Goal: Check status: Check status

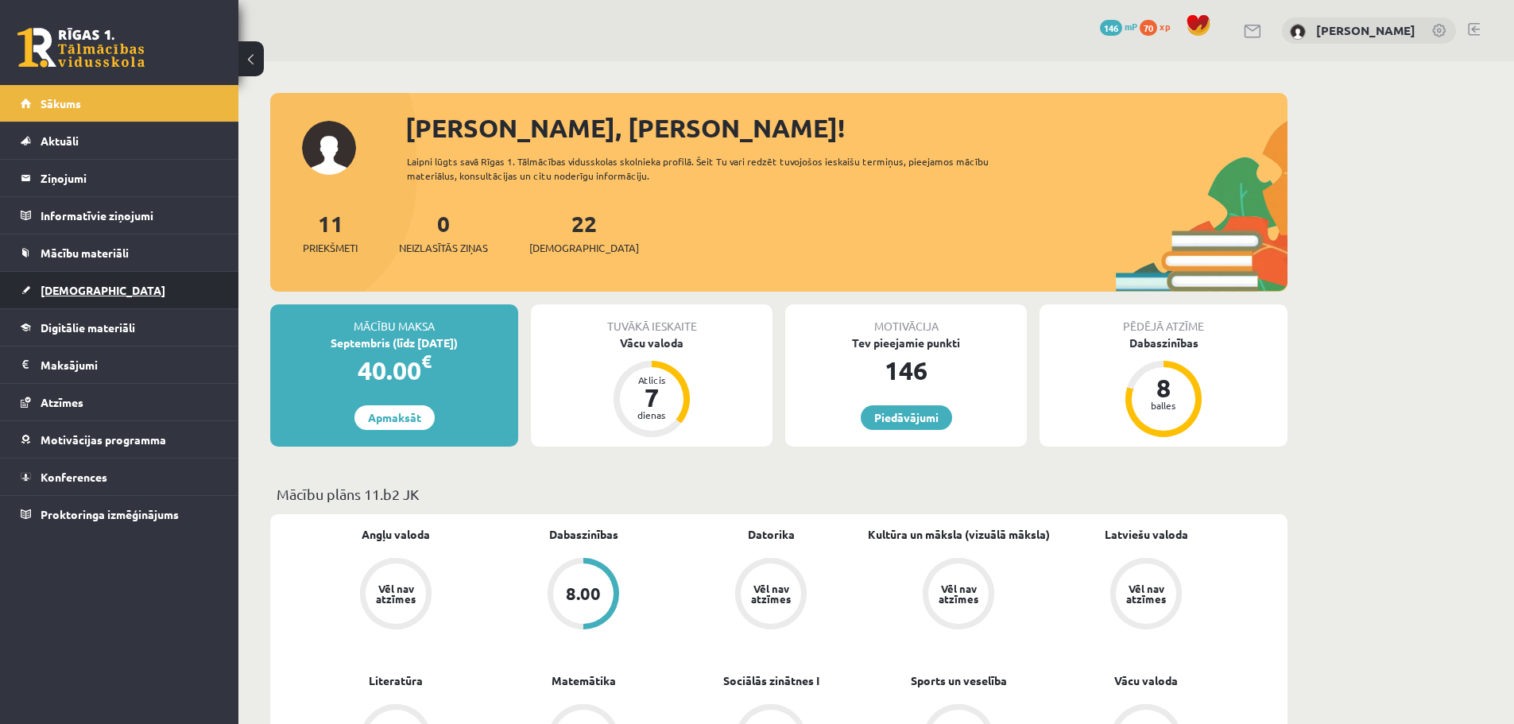
click at [87, 293] on span "[DEMOGRAPHIC_DATA]" at bounding box center [103, 290] width 125 height 14
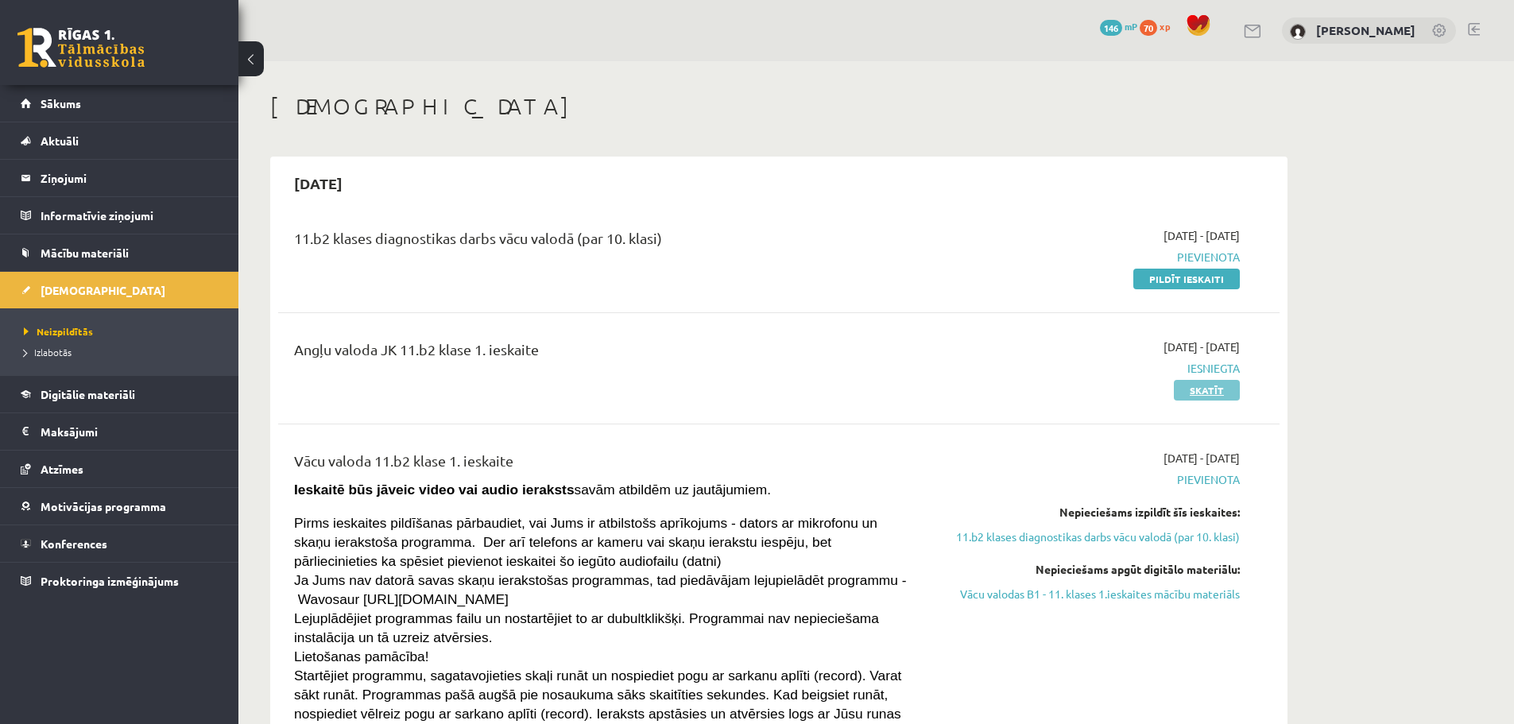
click at [1212, 385] on link "Skatīt" at bounding box center [1207, 390] width 66 height 21
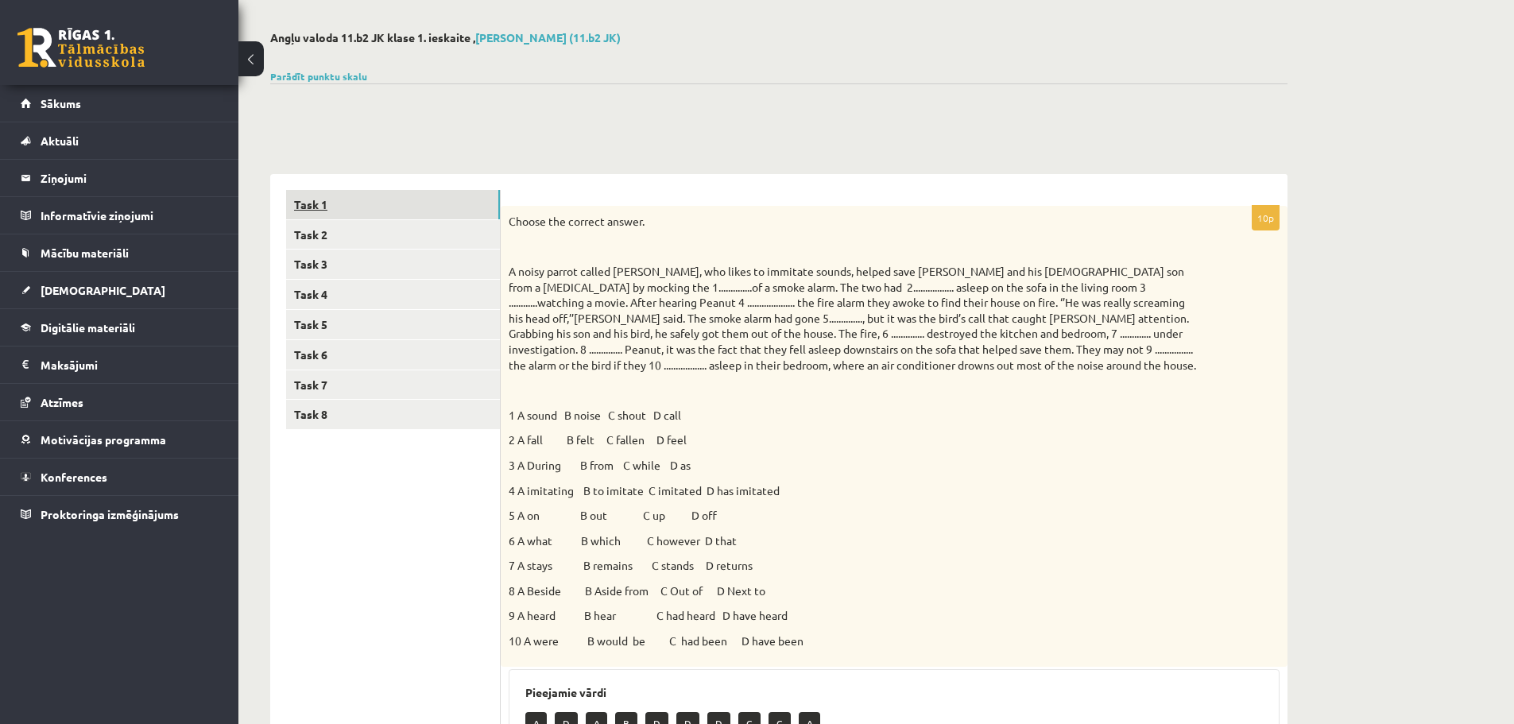
scroll to position [51, 0]
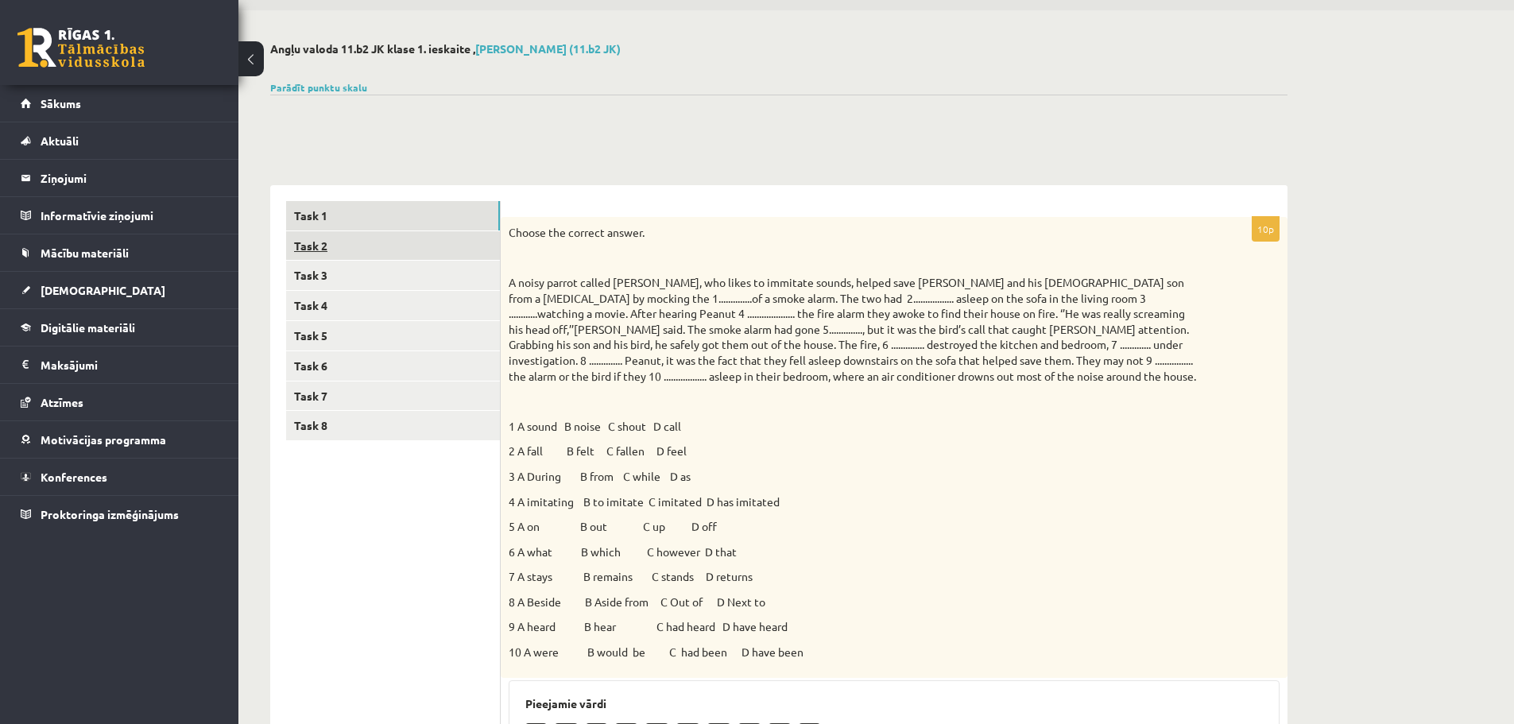
click at [356, 240] on link "Task 2" at bounding box center [393, 245] width 214 height 29
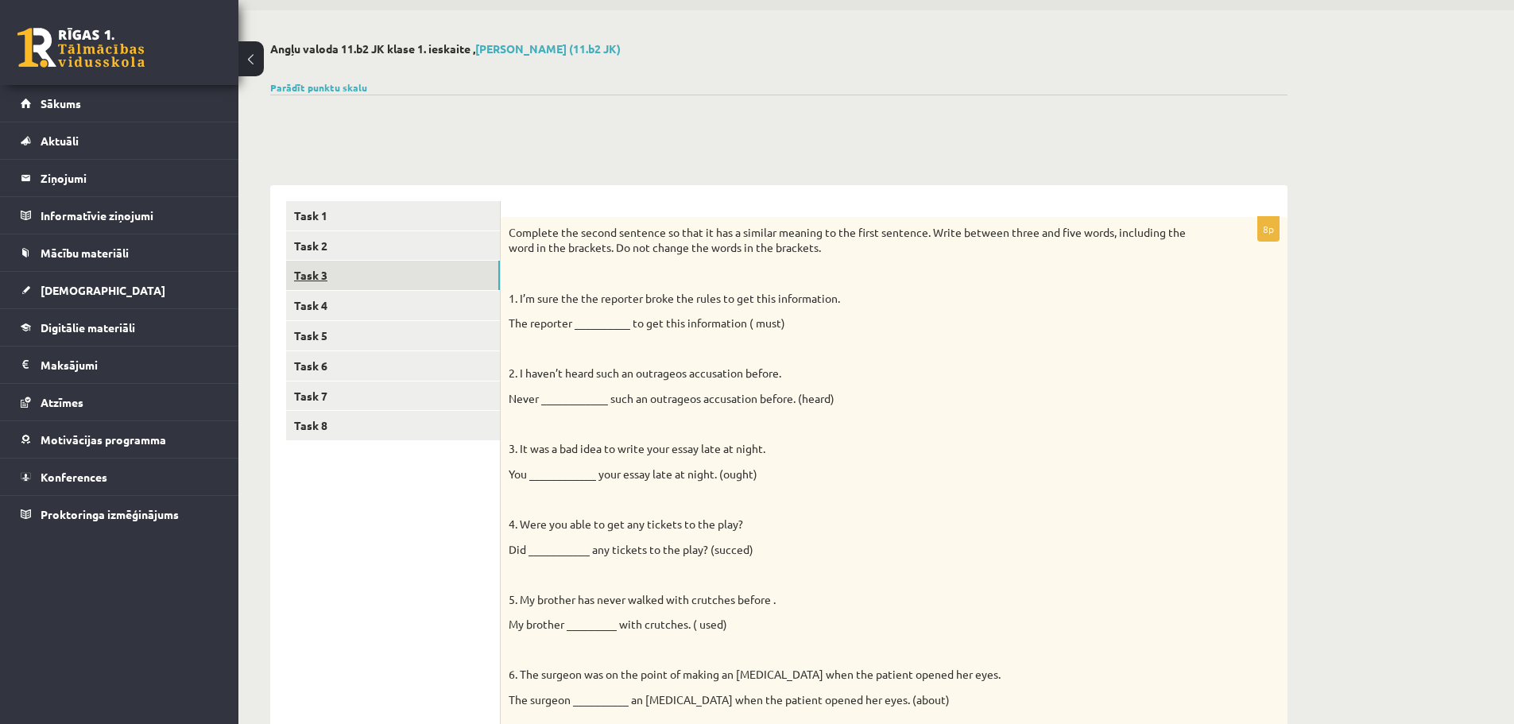
click at [361, 273] on link "Task 3" at bounding box center [393, 275] width 214 height 29
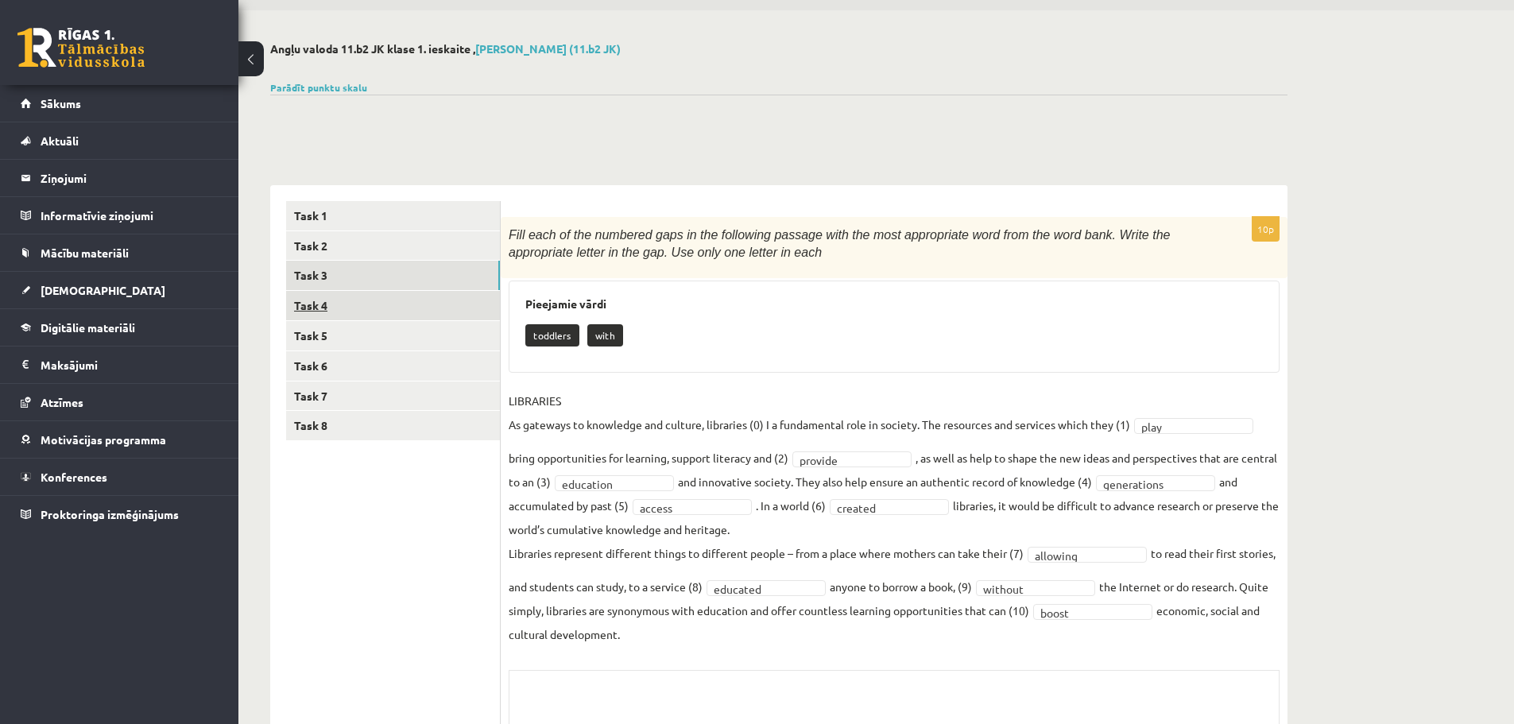
click at [365, 294] on link "Task 4" at bounding box center [393, 305] width 214 height 29
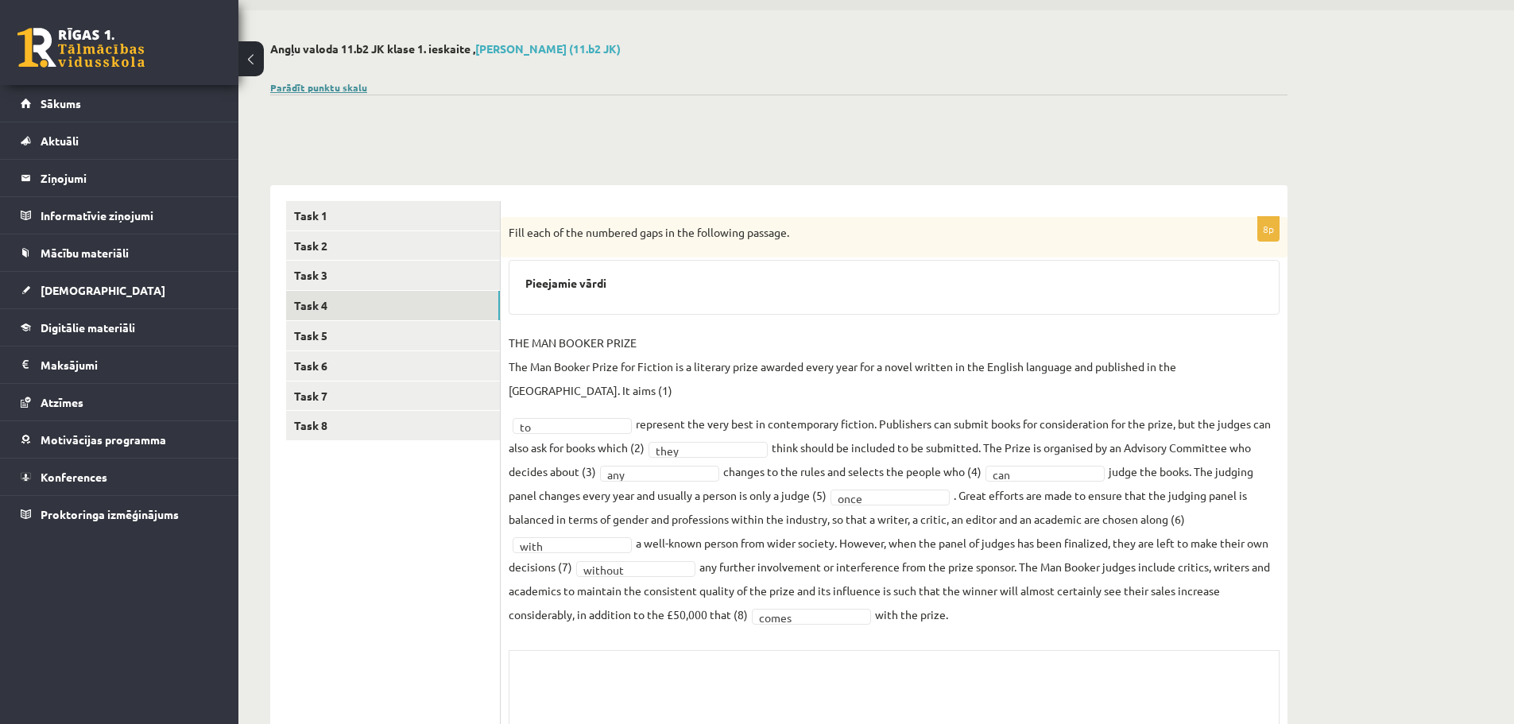
click at [315, 85] on link "Parādīt punktu skalu" at bounding box center [318, 87] width 97 height 13
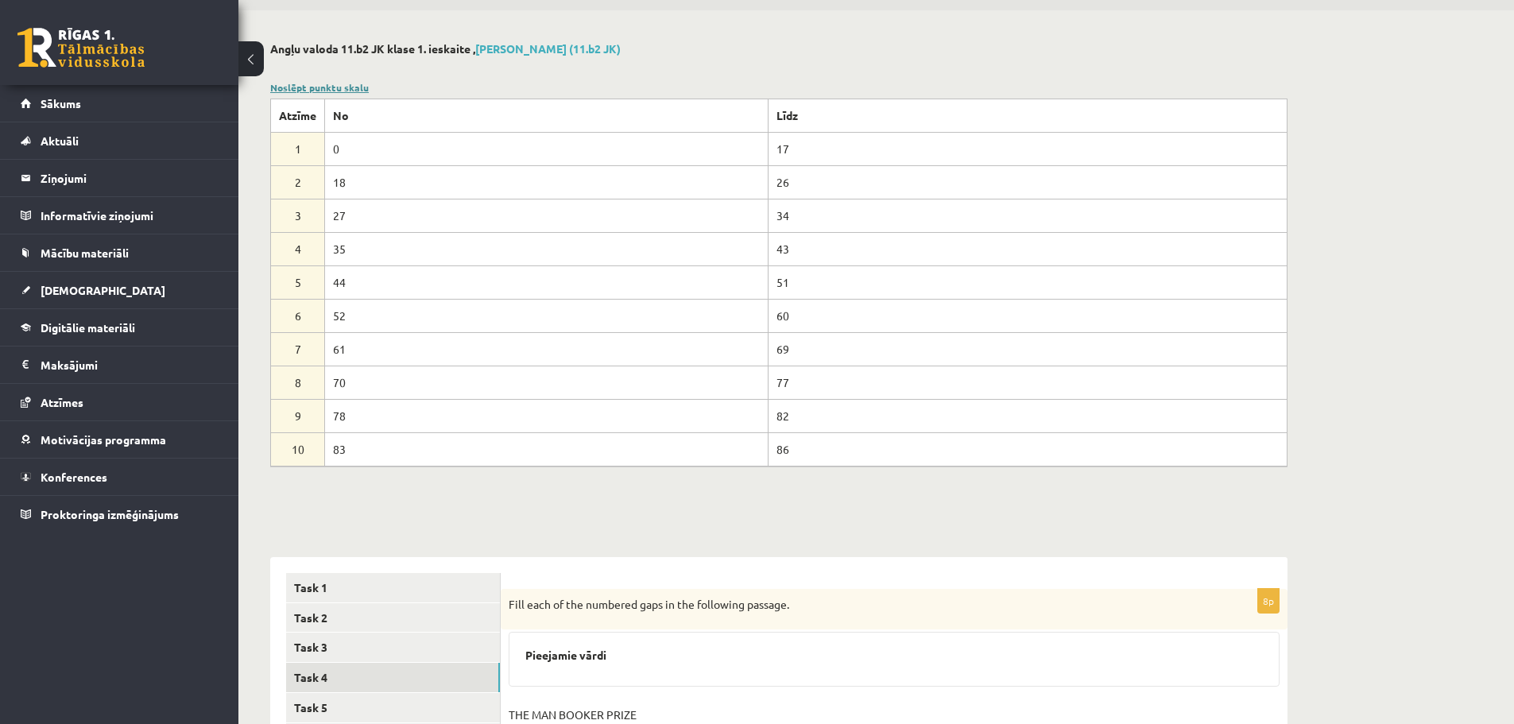
click at [315, 85] on link "Noslēpt punktu skalu" at bounding box center [319, 87] width 99 height 13
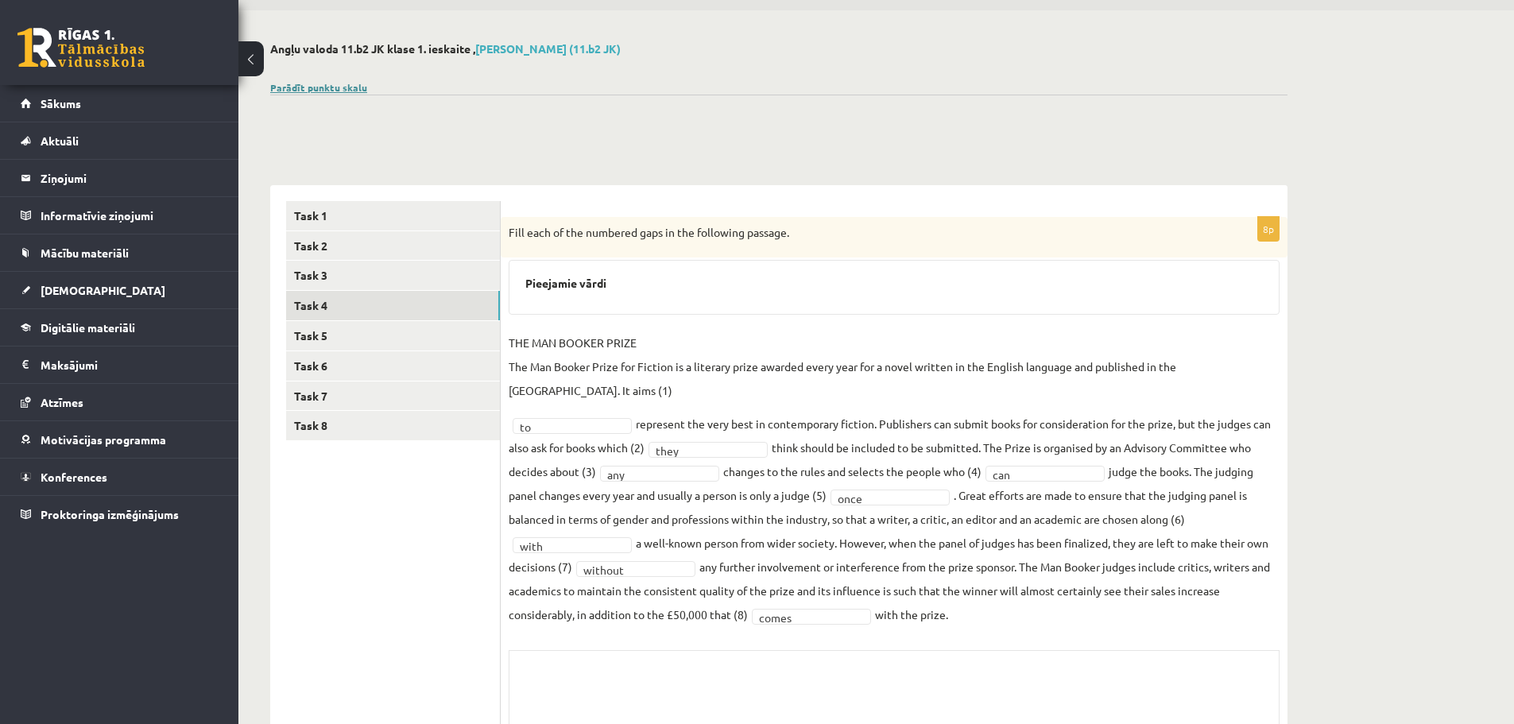
click at [315, 85] on link "Parādīt punktu skalu" at bounding box center [318, 87] width 97 height 13
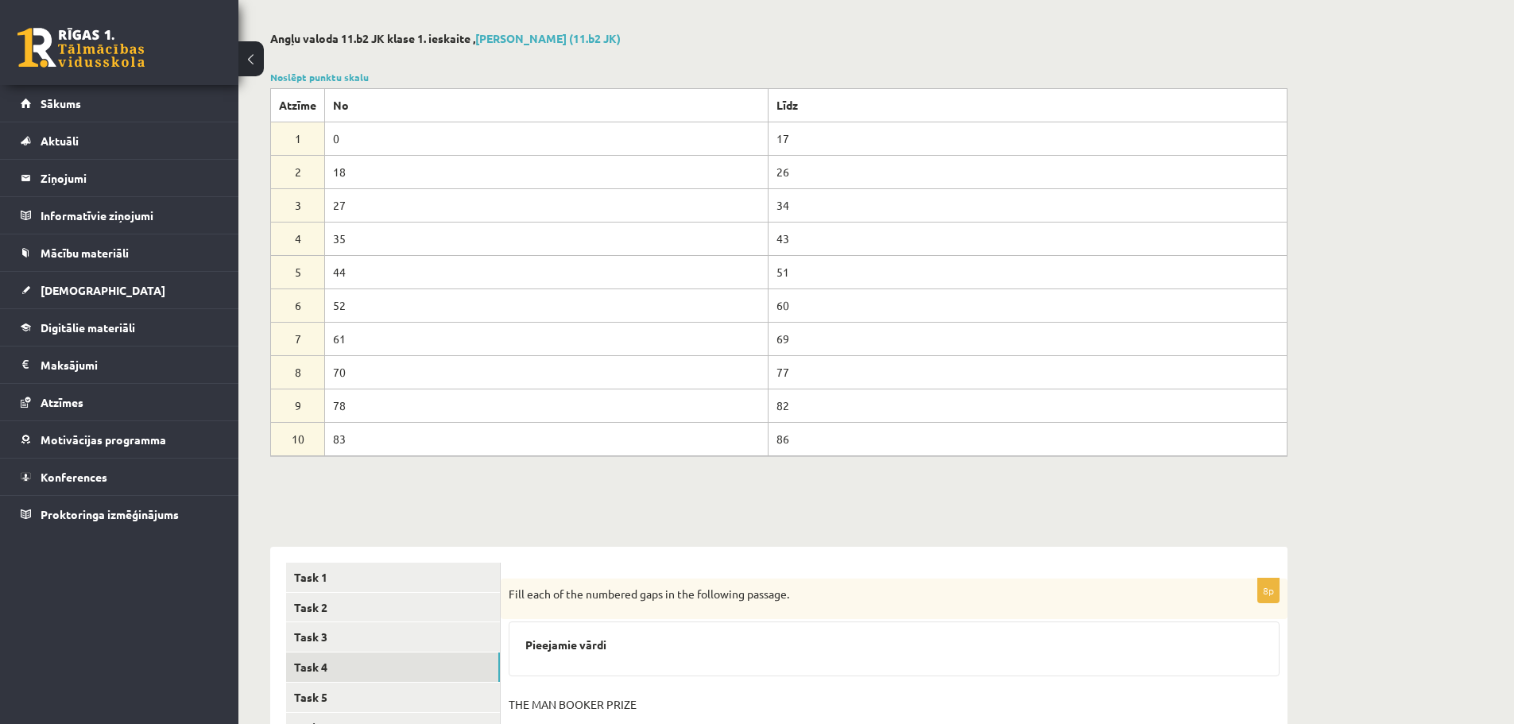
scroll to position [0, 0]
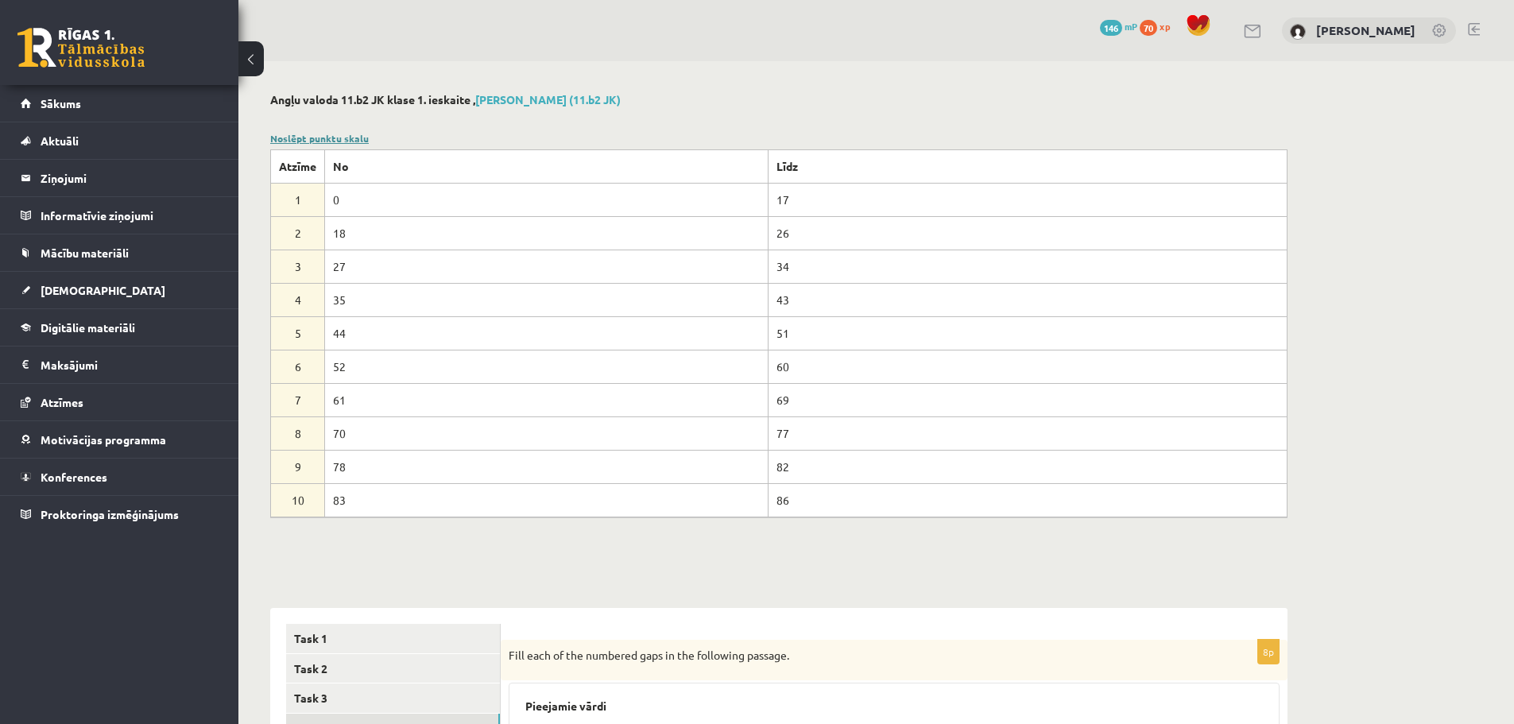
click at [348, 137] on link "Noslēpt punktu skalu" at bounding box center [319, 138] width 99 height 13
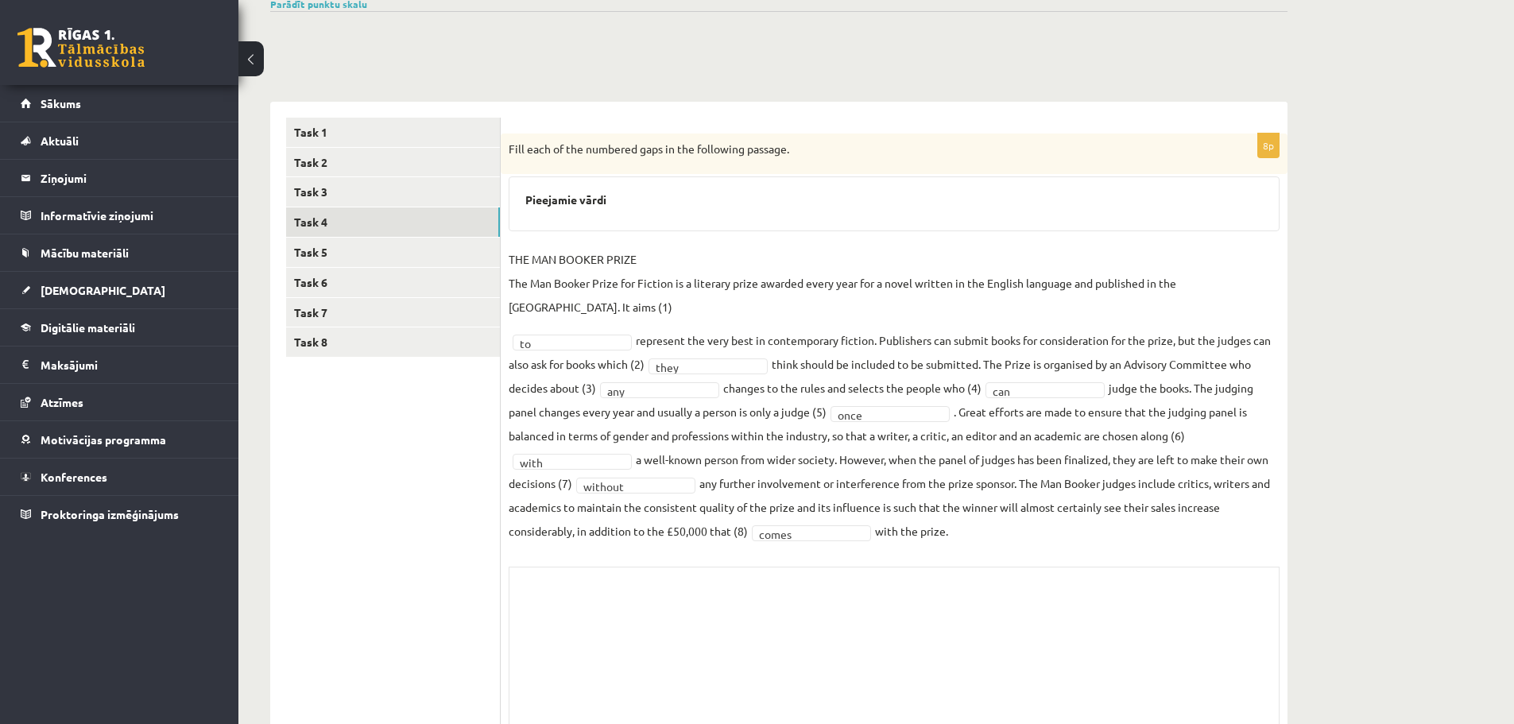
scroll to position [168, 0]
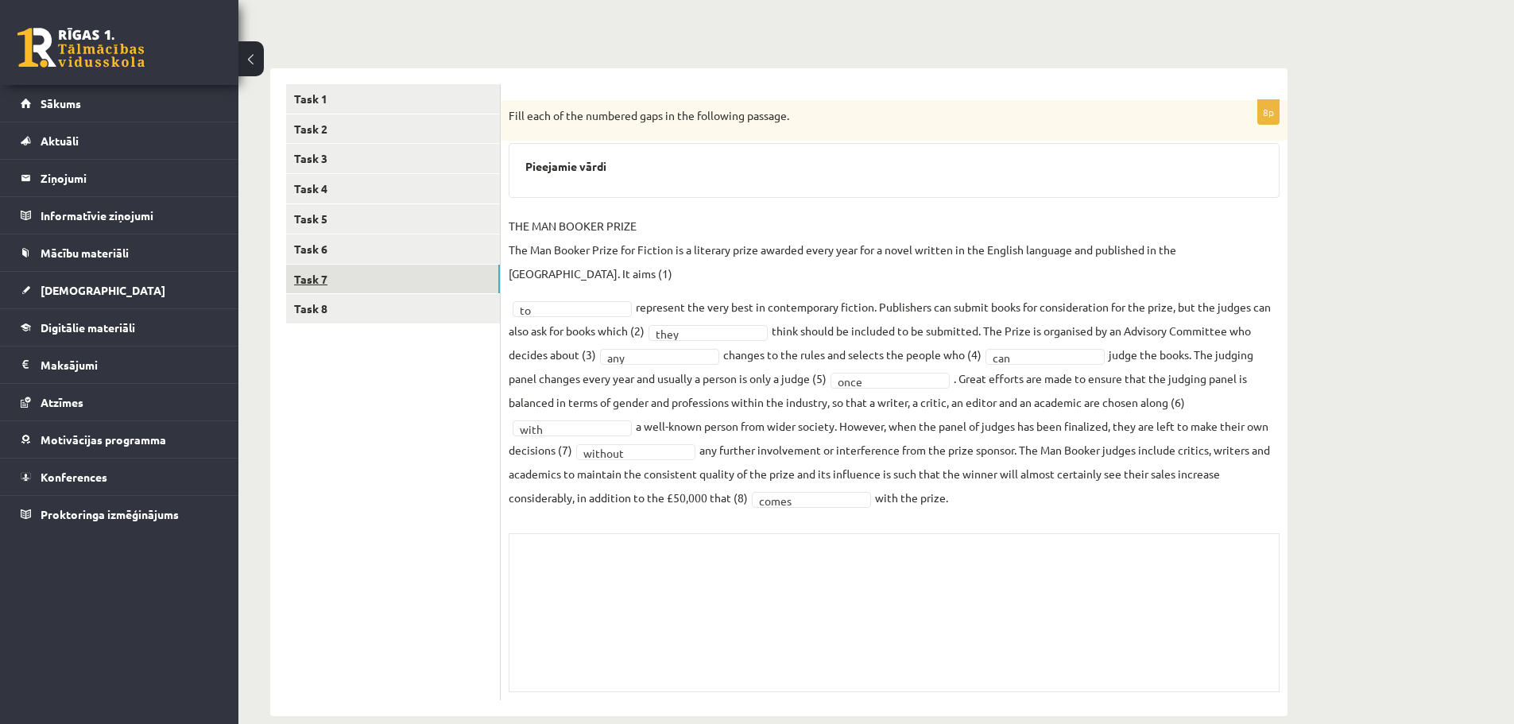
click at [347, 285] on link "Task 7" at bounding box center [393, 279] width 214 height 29
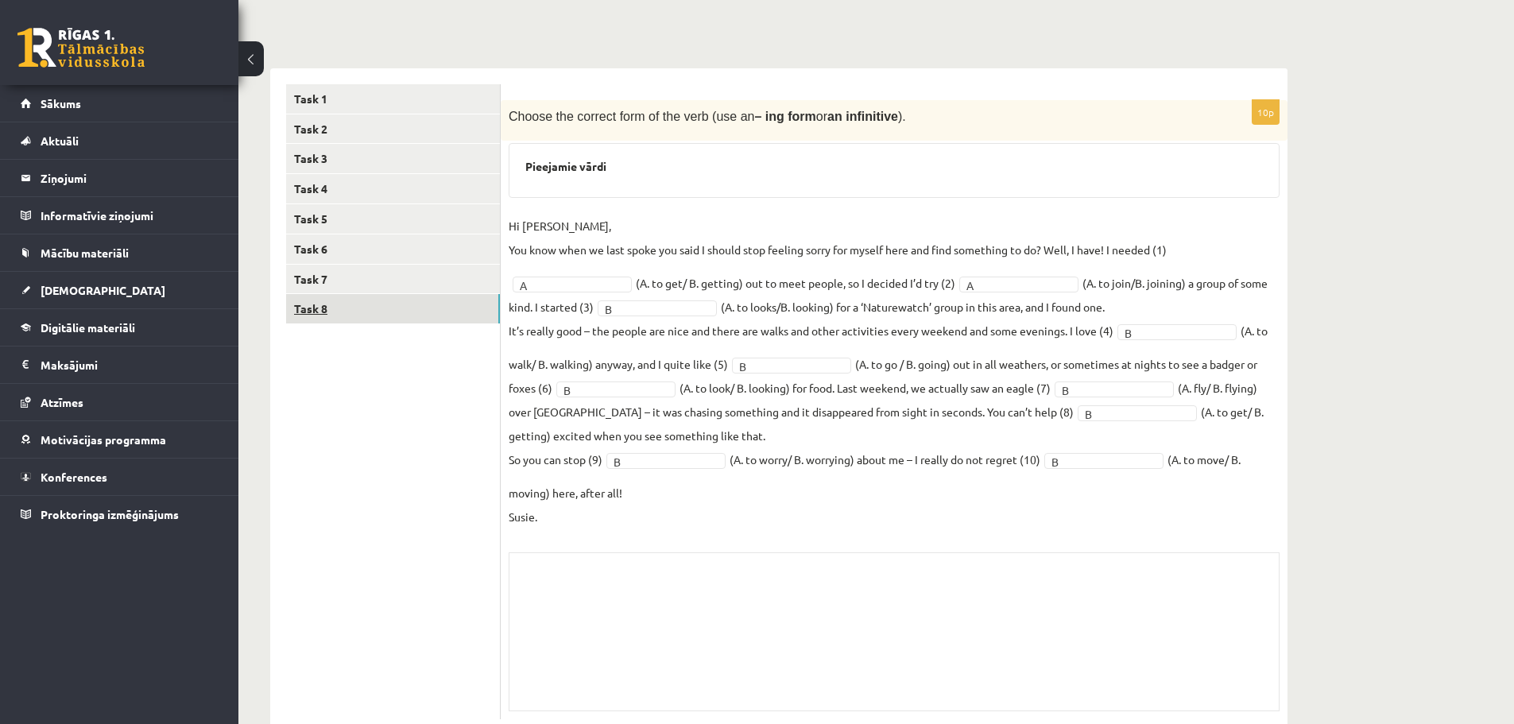
click at [353, 315] on link "Task 8" at bounding box center [393, 308] width 214 height 29
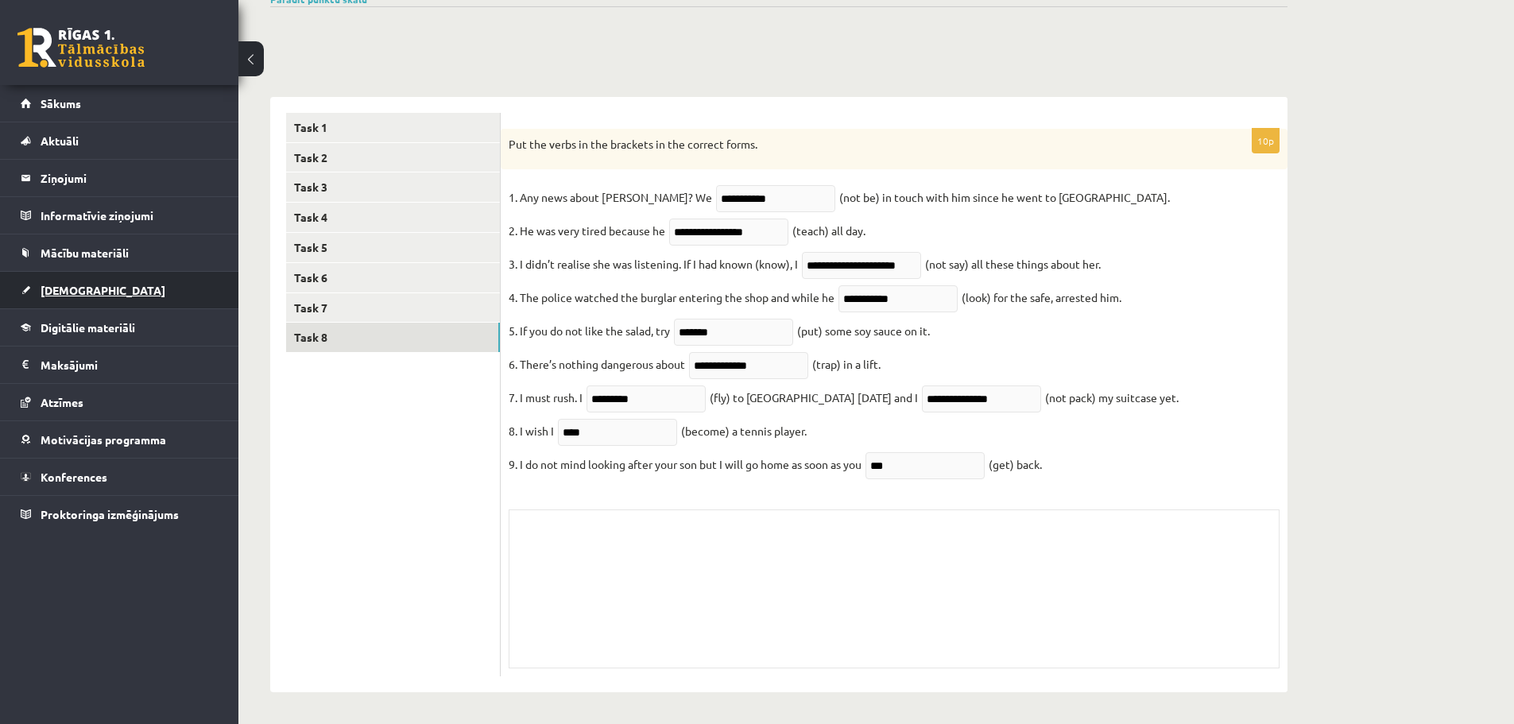
click at [111, 288] on link "[DEMOGRAPHIC_DATA]" at bounding box center [120, 290] width 198 height 37
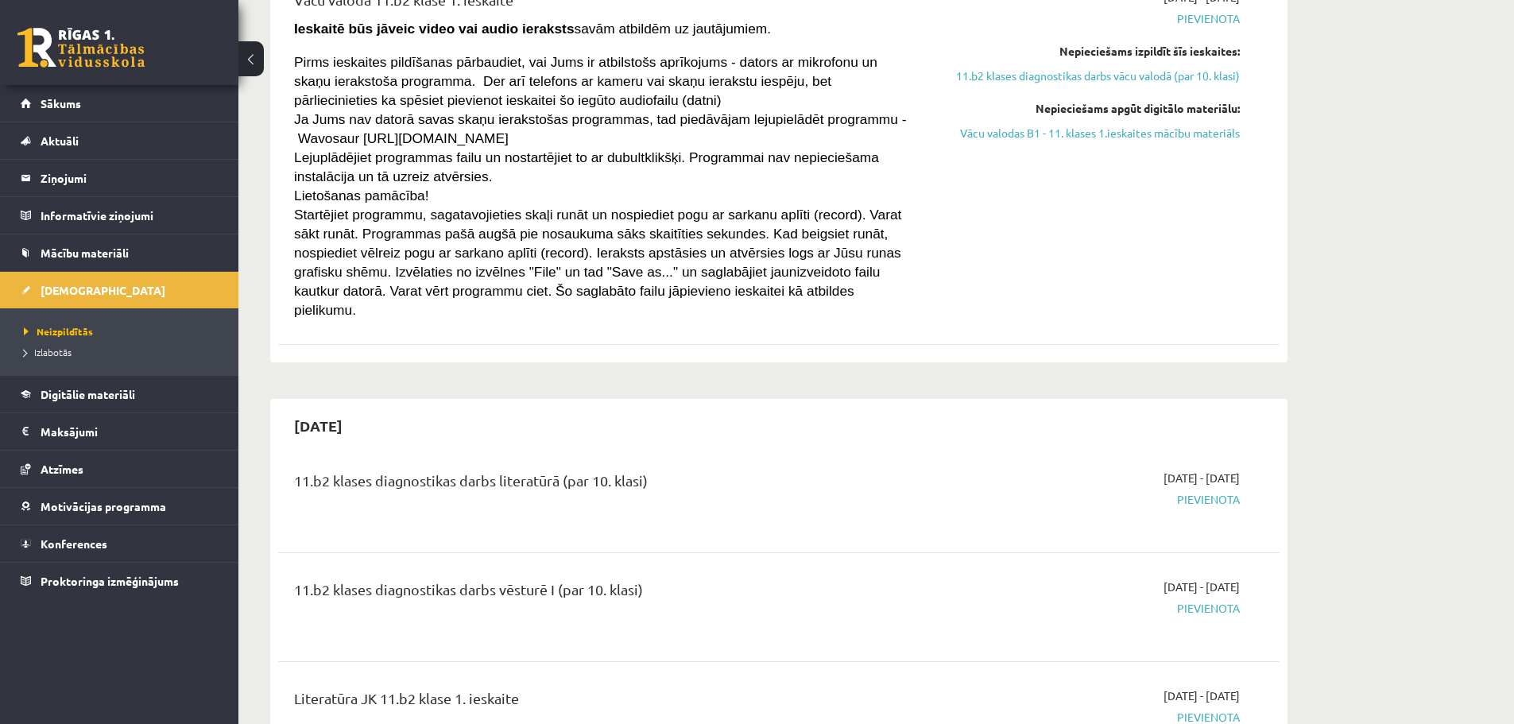
scroll to position [471, 0]
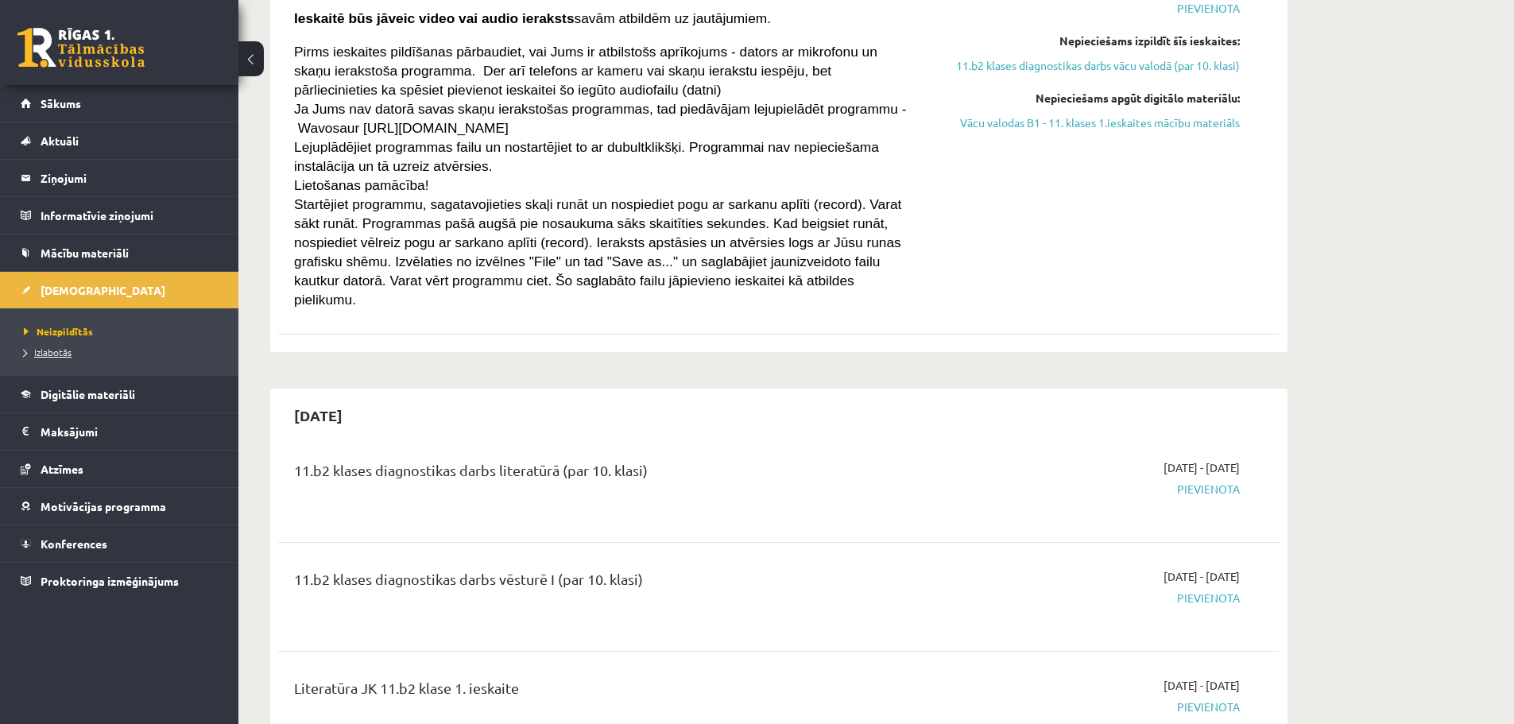
click at [154, 350] on link "Izlabotās" at bounding box center [123, 352] width 199 height 14
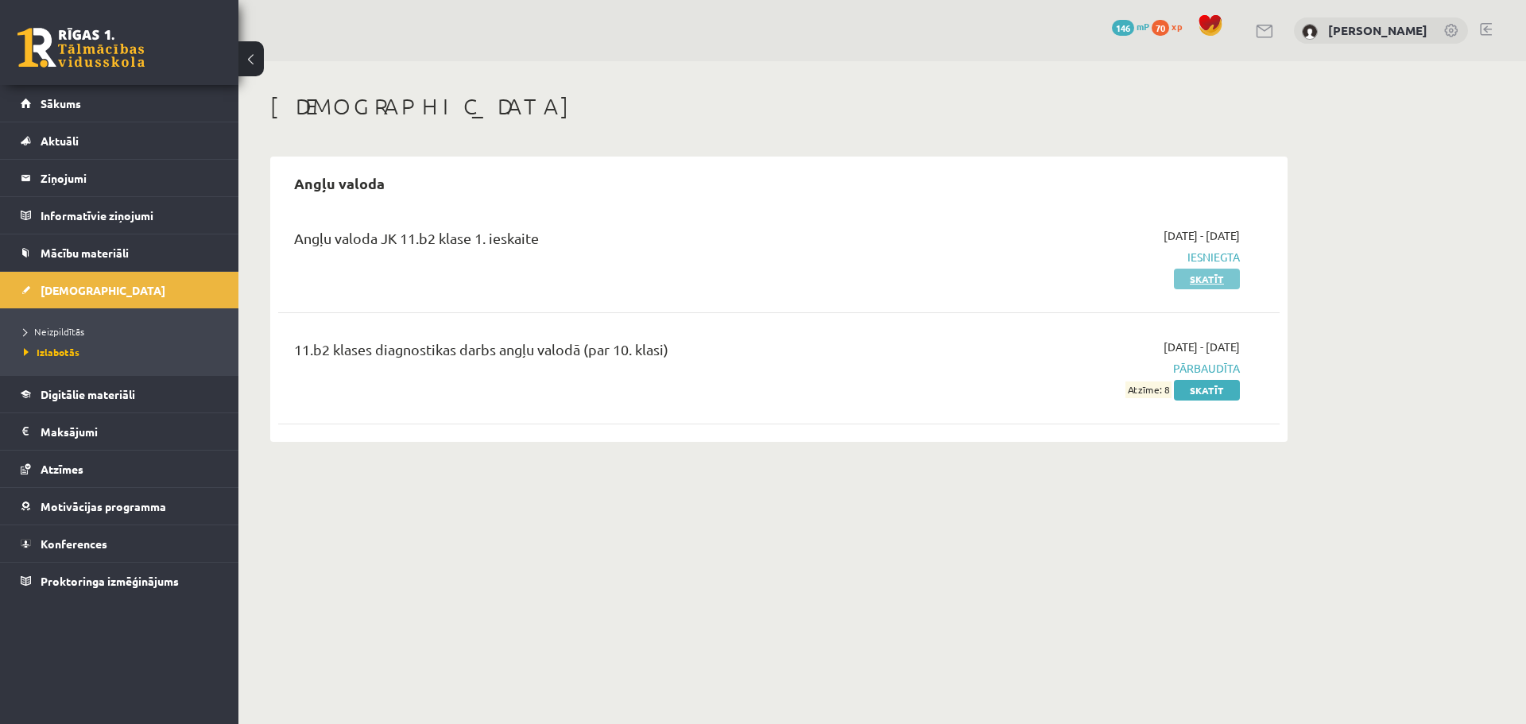
click at [1197, 277] on link "Skatīt" at bounding box center [1207, 279] width 66 height 21
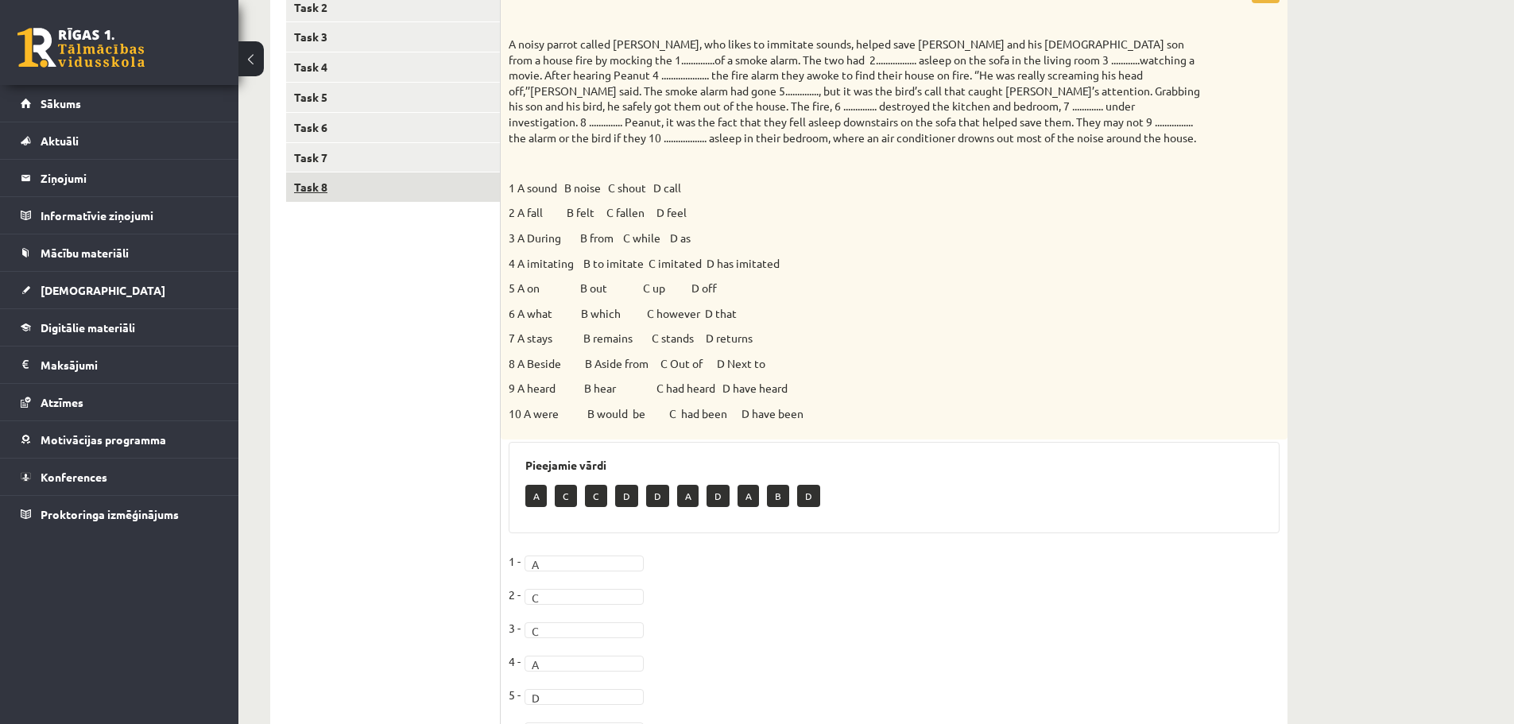
click at [369, 177] on link "Task 8" at bounding box center [393, 186] width 214 height 29
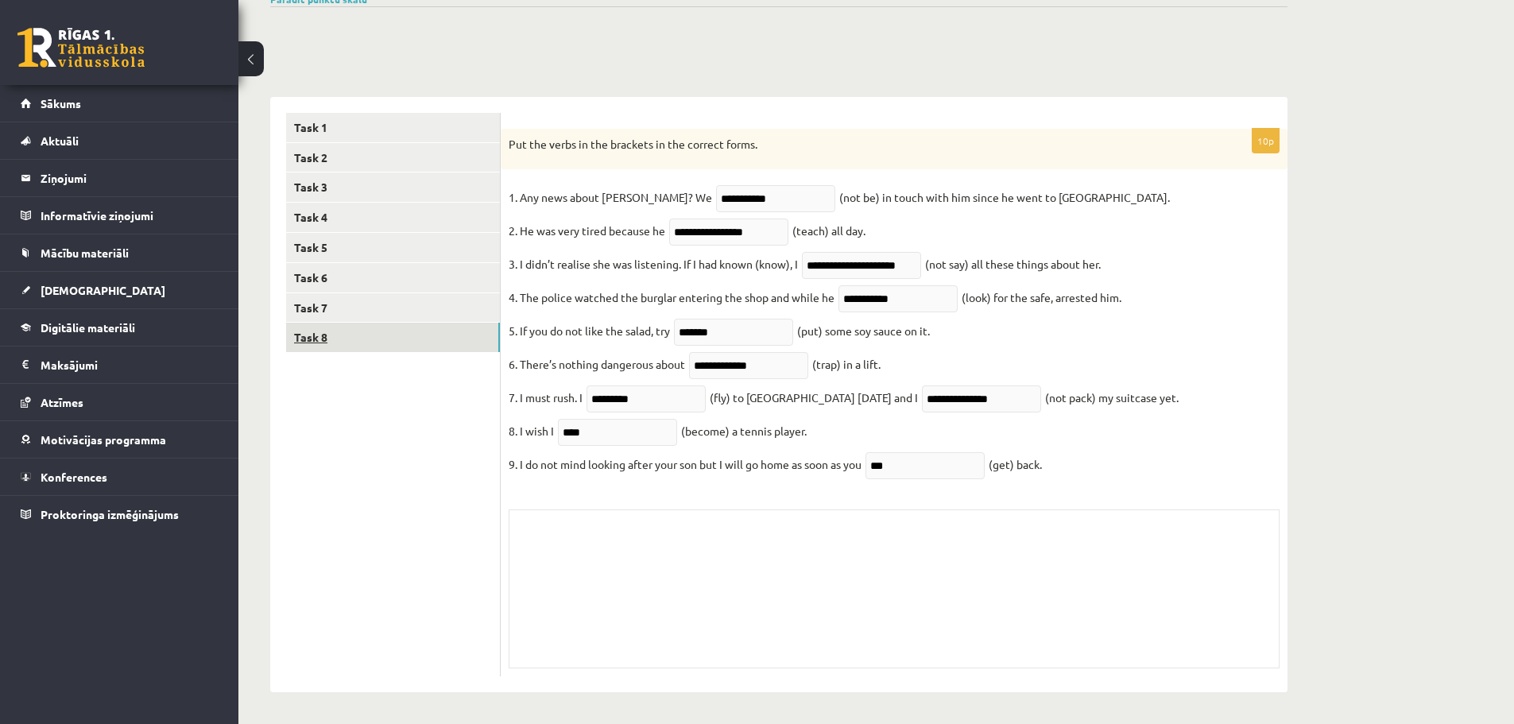
scroll to position [153, 0]
click at [614, 511] on div "Skolotāja pielikums" at bounding box center [894, 588] width 771 height 159
click at [626, 538] on div "Skolotāja pielikums" at bounding box center [894, 588] width 771 height 159
click at [366, 293] on link "Task 7" at bounding box center [393, 307] width 214 height 29
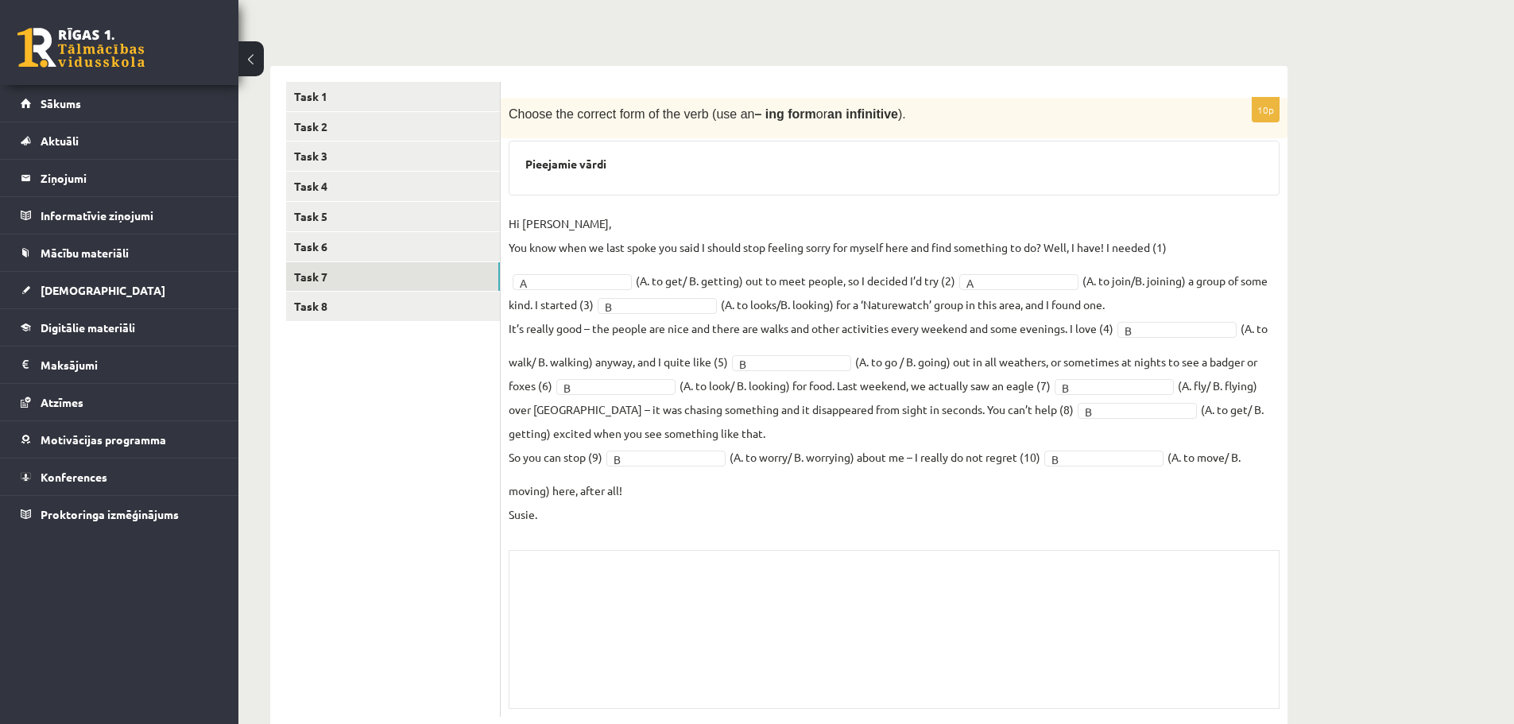
scroll to position [211, 0]
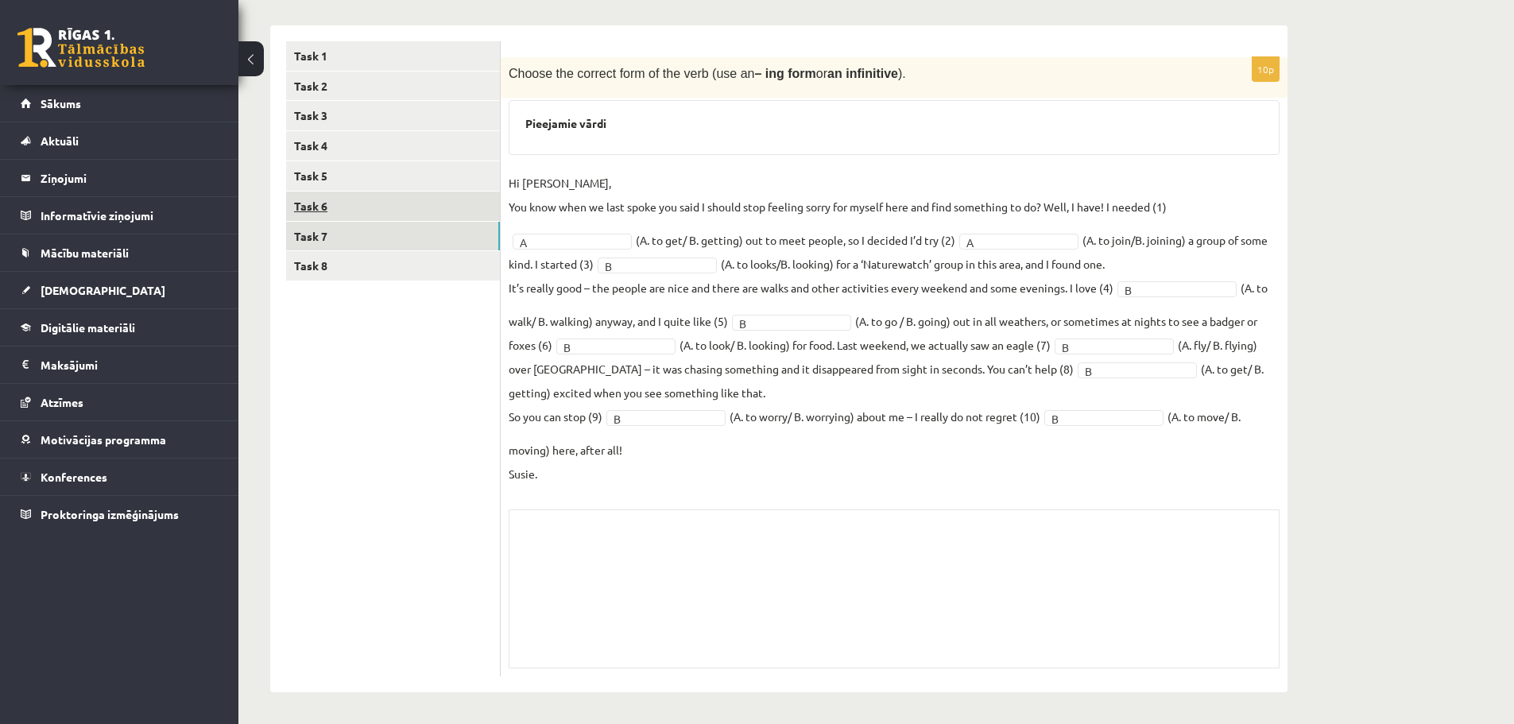
click at [366, 198] on link "Task 6" at bounding box center [393, 205] width 214 height 29
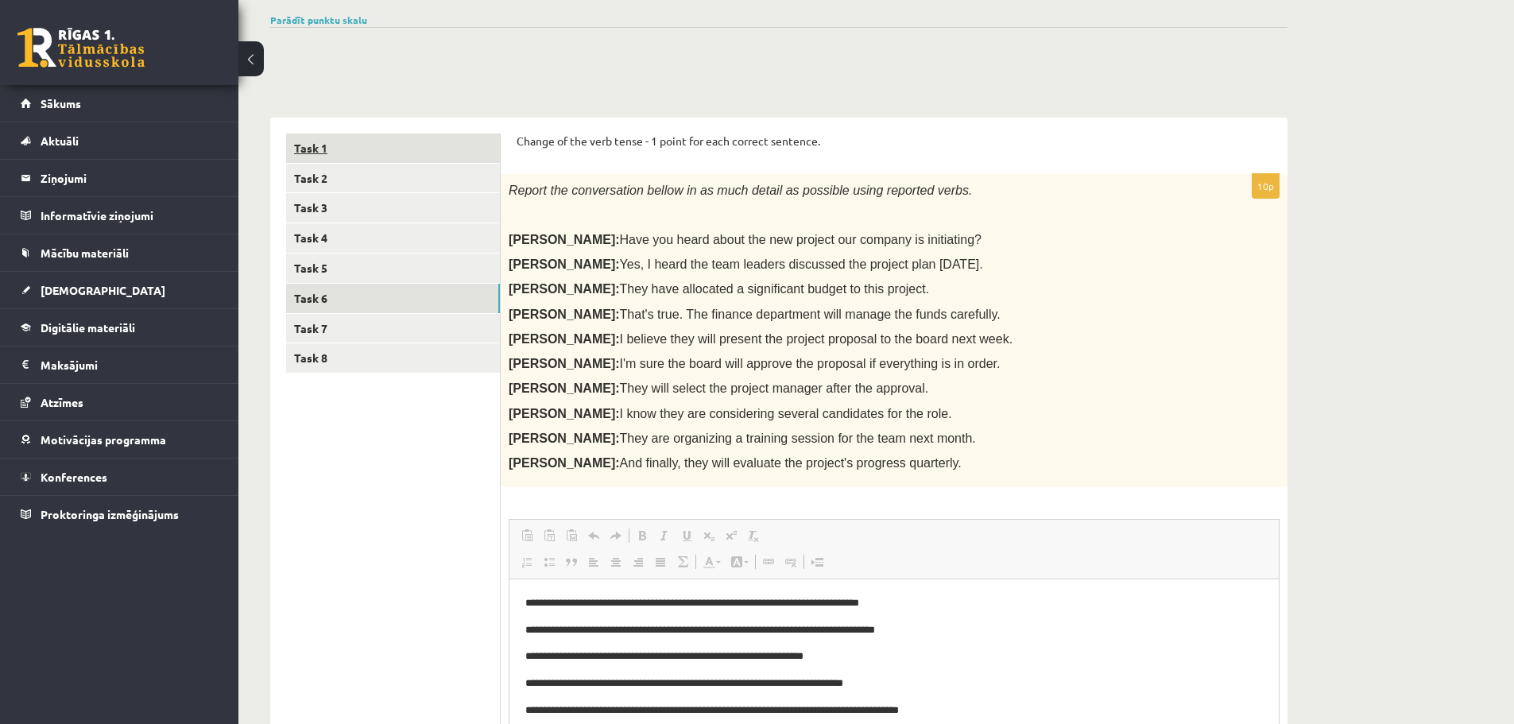
scroll to position [0, 0]
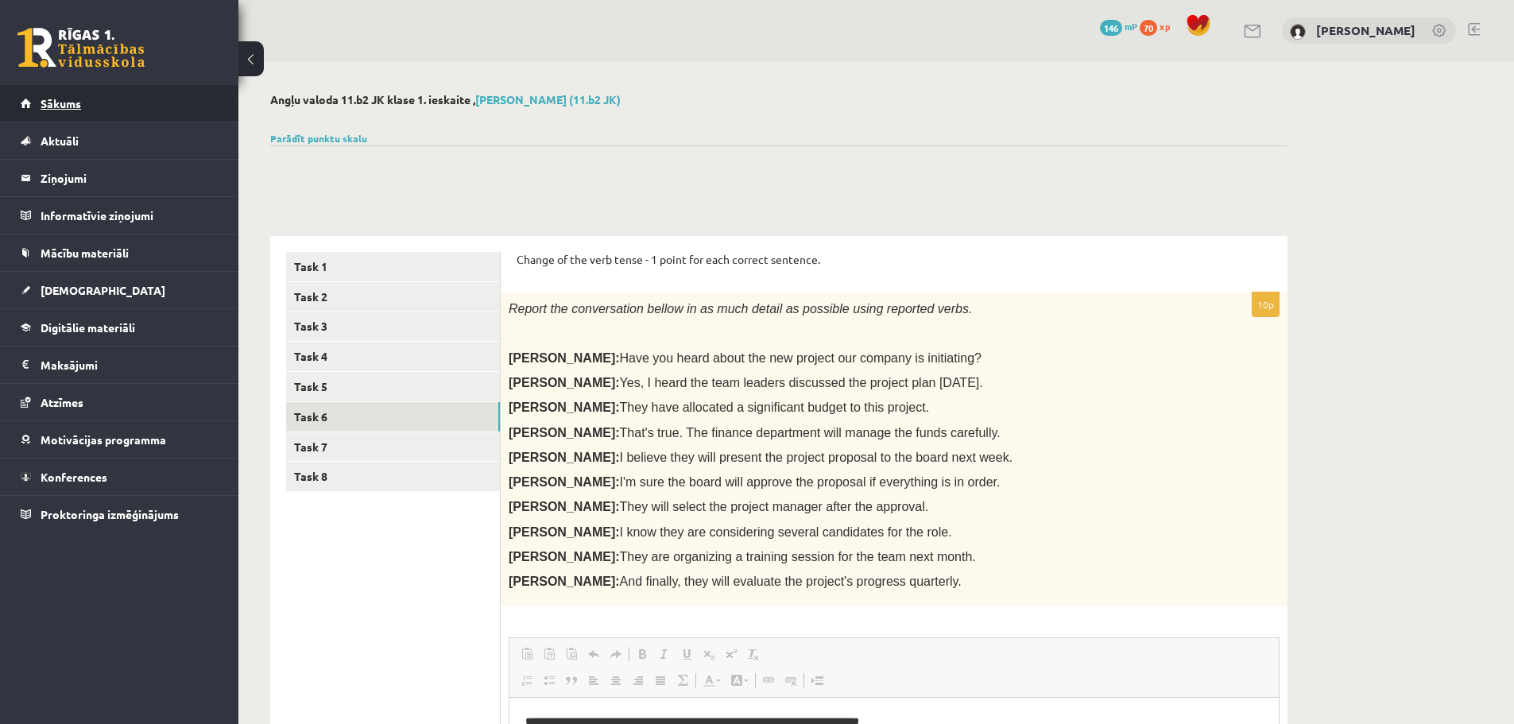
click at [110, 106] on link "Sākums" at bounding box center [120, 103] width 198 height 37
